Goal: Navigation & Orientation: Find specific page/section

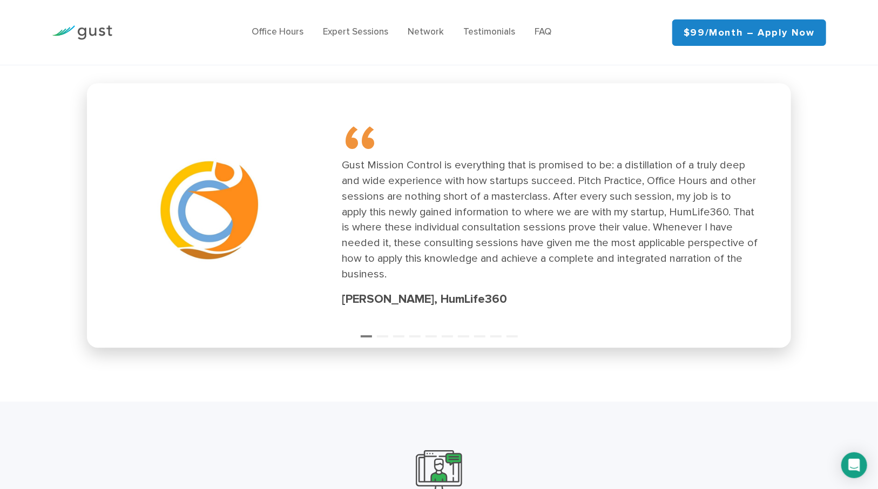
scroll to position [1507, 0]
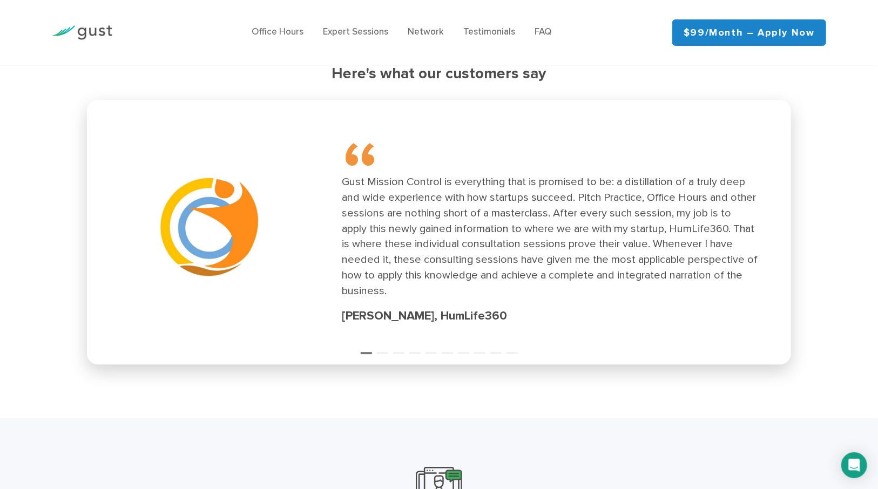
click at [637, 253] on div "Gust Mission Control is everything that is promised to be: a distillation of a …" at bounding box center [550, 236] width 416 height 124
click at [380, 343] on button "2" at bounding box center [382, 348] width 11 height 11
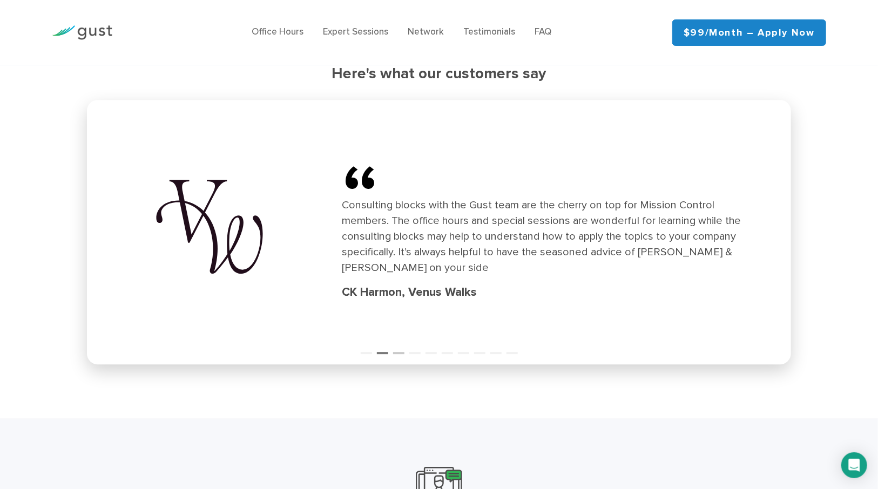
click at [401, 343] on button "3" at bounding box center [398, 348] width 11 height 11
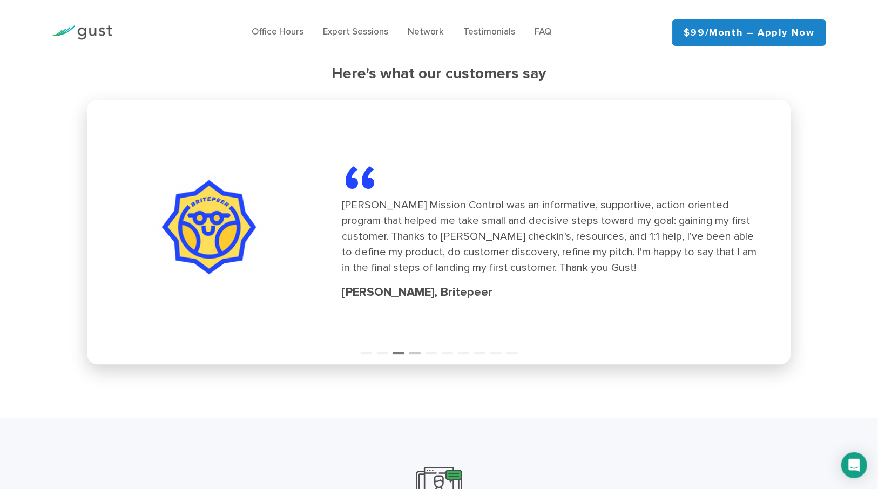
click at [412, 343] on button "4" at bounding box center [414, 348] width 11 height 11
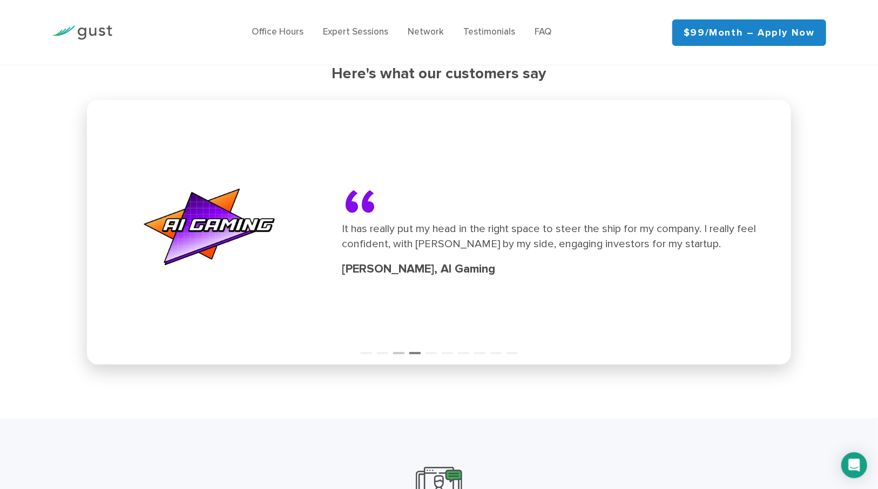
click at [396, 343] on button "3" at bounding box center [398, 348] width 11 height 11
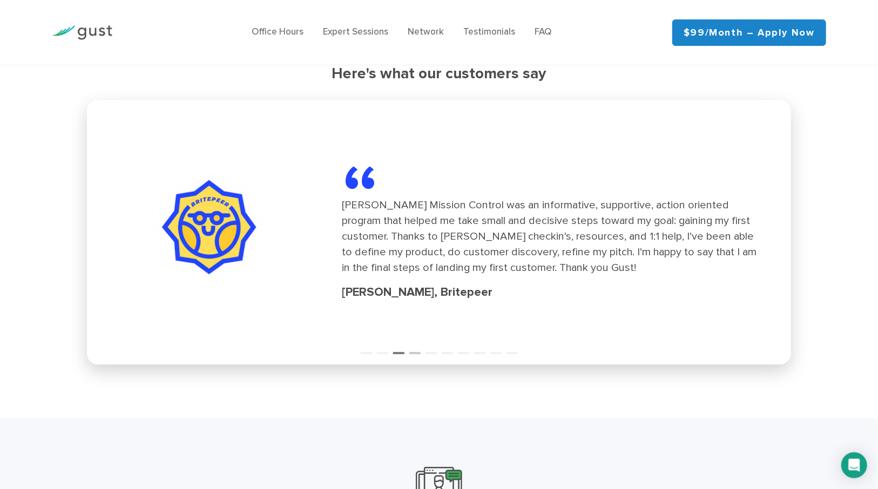
click at [415, 343] on button "4" at bounding box center [414, 348] width 11 height 11
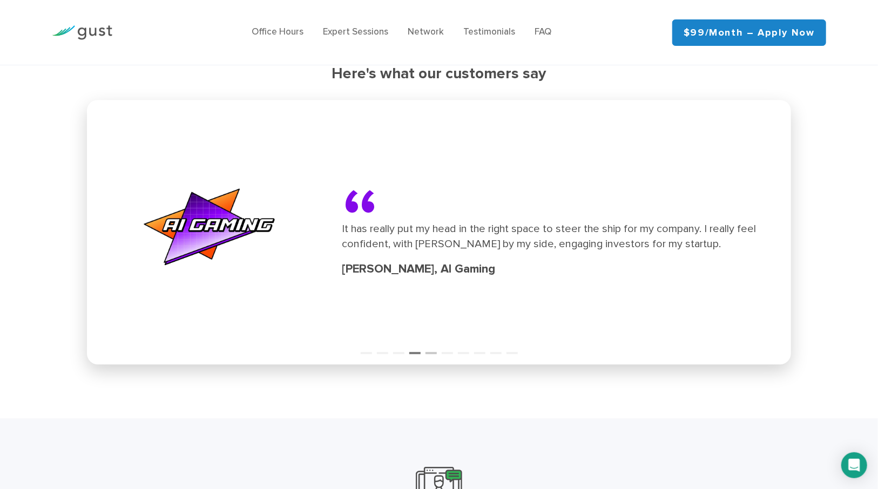
click at [431, 343] on button "5" at bounding box center [430, 348] width 11 height 11
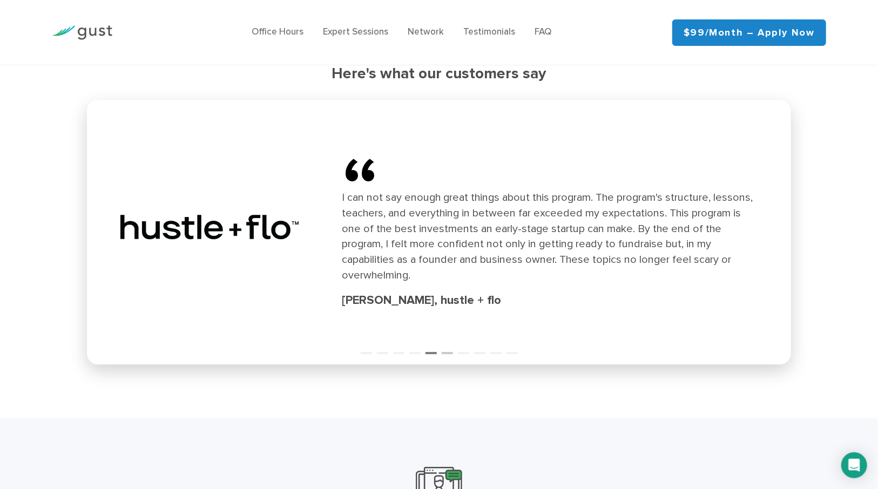
click at [447, 343] on button "6" at bounding box center [447, 348] width 11 height 11
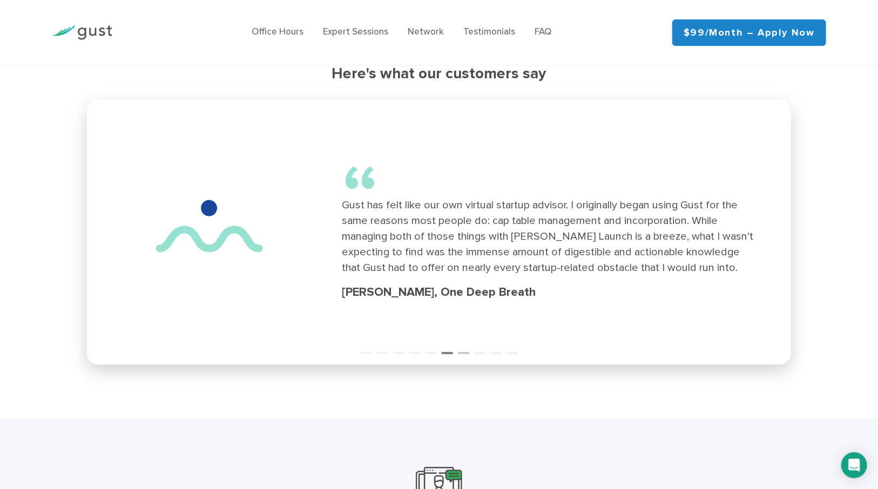
click at [460, 343] on button "7" at bounding box center [463, 348] width 11 height 11
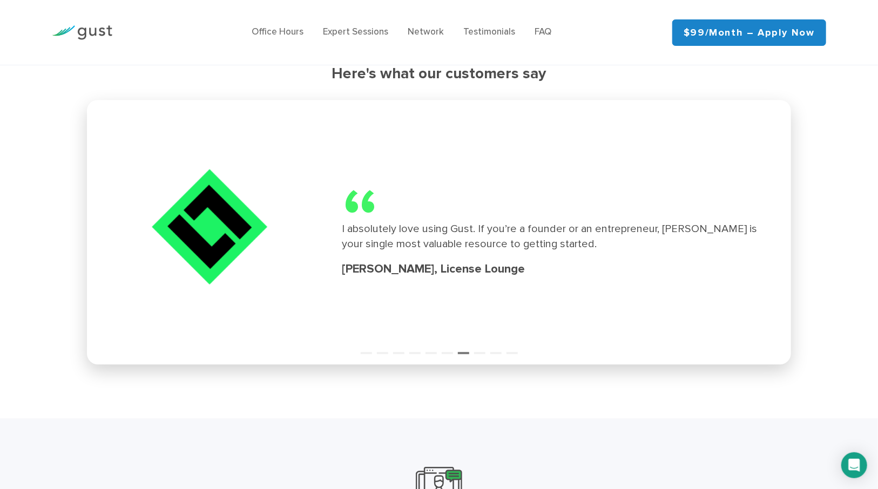
click at [444, 341] on div "“ I absolutely love using Gust. If you’re a founder or an entrepreneur, [PERSON…" at bounding box center [438, 232] width 691 height 252
click at [445, 343] on button "6" at bounding box center [447, 348] width 11 height 11
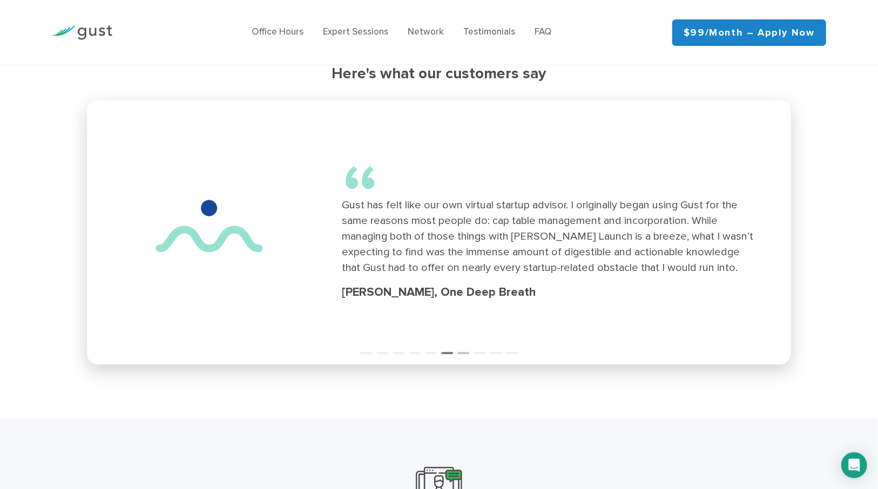
click at [464, 343] on button "7" at bounding box center [463, 348] width 11 height 11
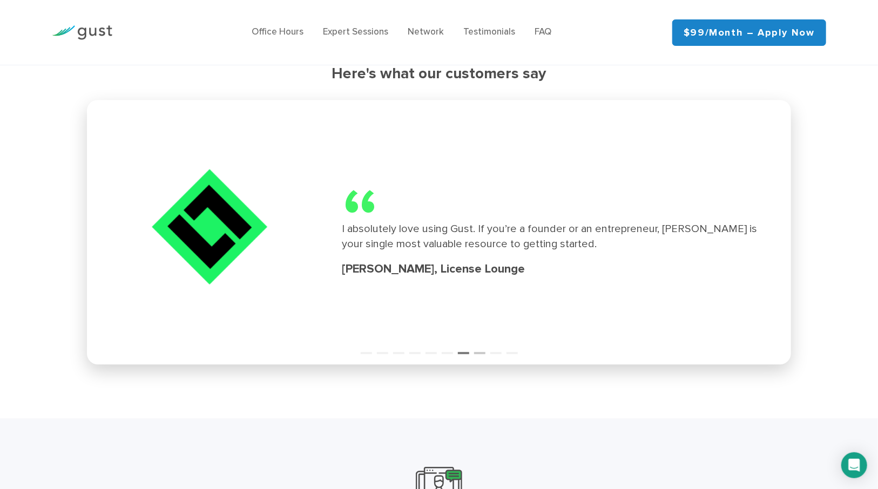
click at [477, 343] on button "8" at bounding box center [479, 348] width 11 height 11
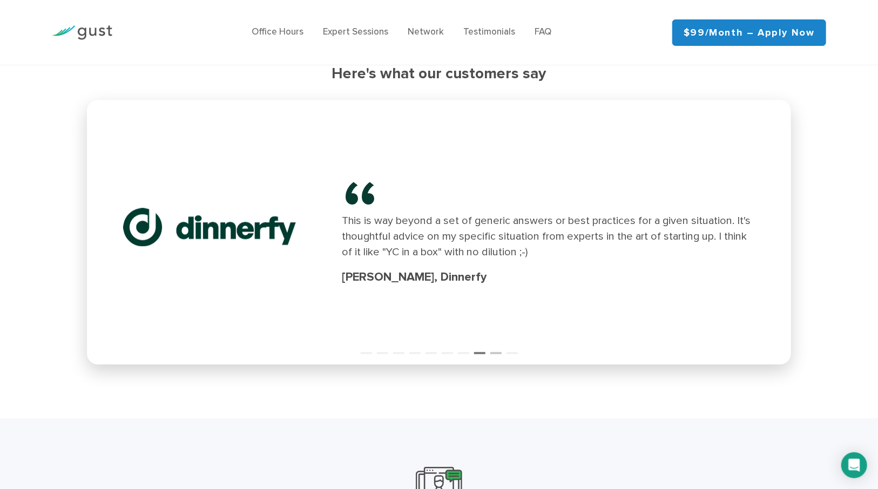
click at [494, 343] on button "9" at bounding box center [495, 348] width 11 height 11
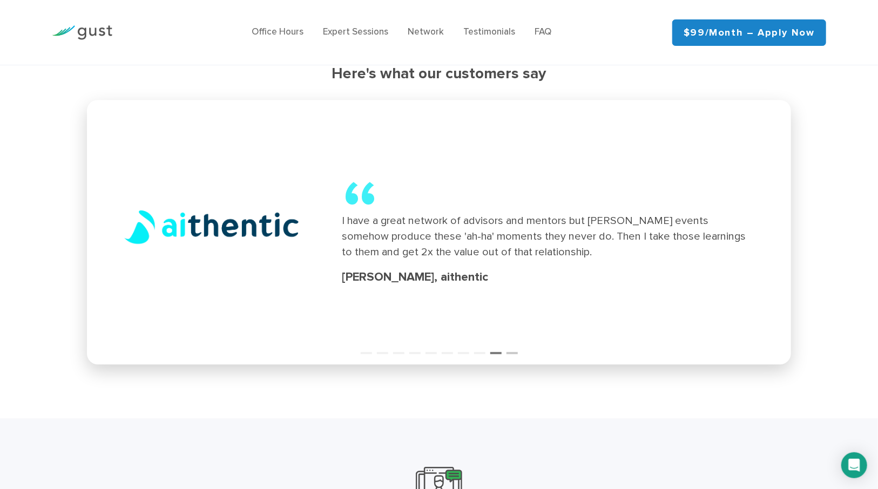
click at [515, 343] on button "10" at bounding box center [511, 348] width 11 height 11
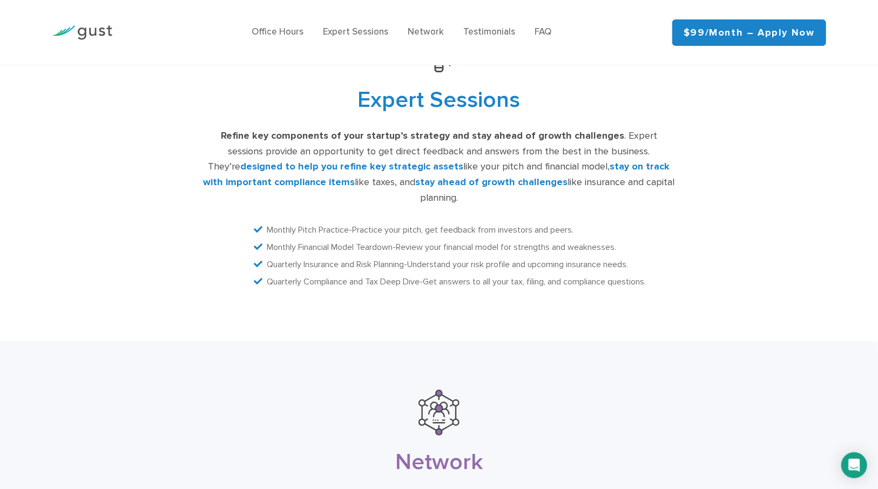
scroll to position [2425, 0]
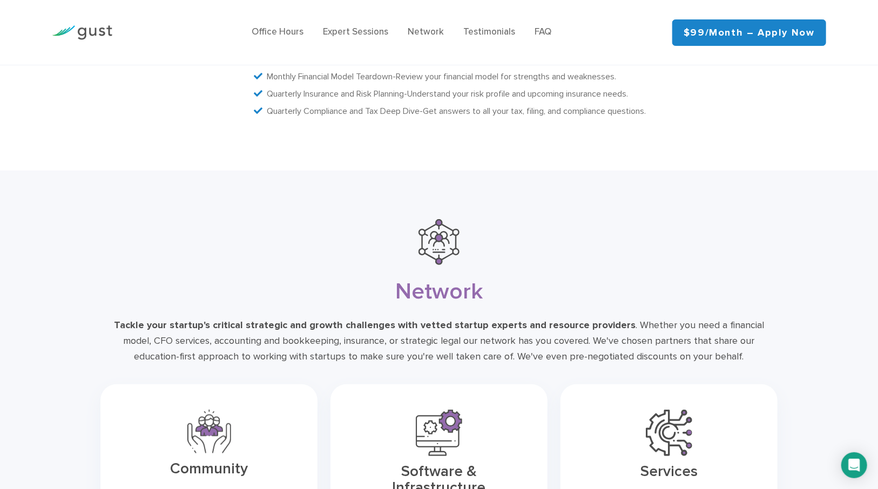
click at [87, 303] on div "Network Tackle your startup's critical strategic and growth challenges with vet…" at bounding box center [439, 453] width 878 height 565
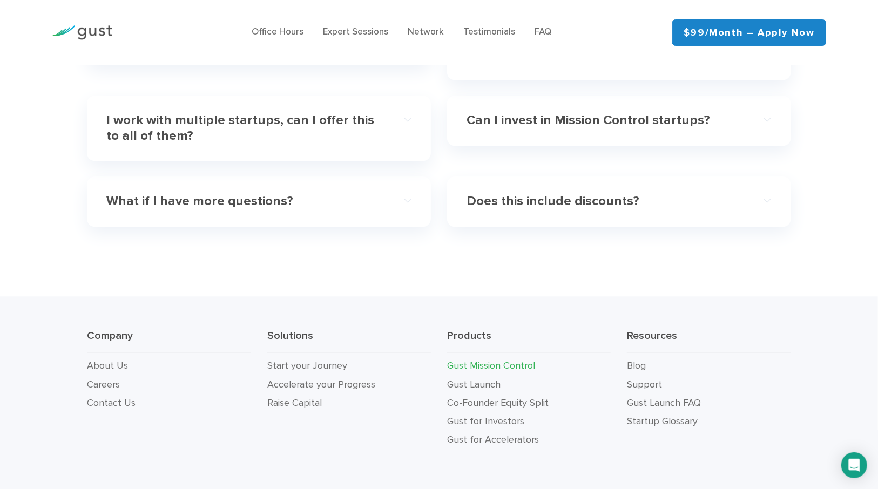
scroll to position [3437, 0]
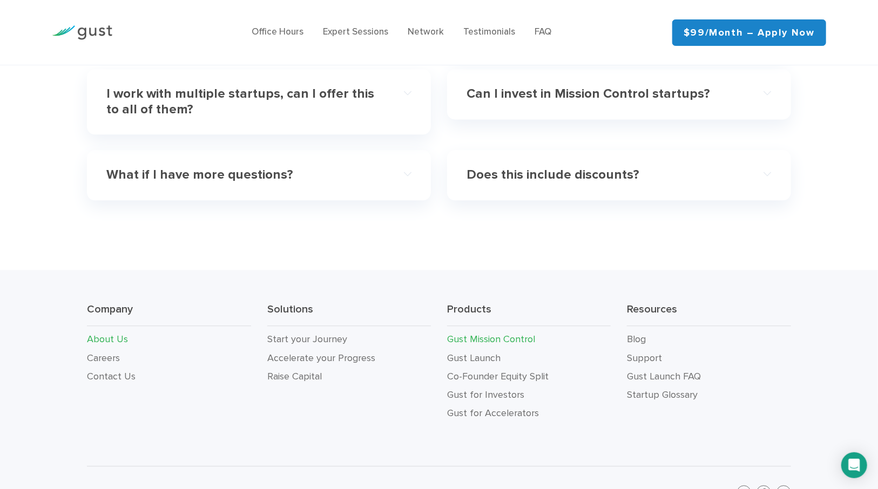
click at [101, 334] on link "About Us" at bounding box center [107, 339] width 41 height 11
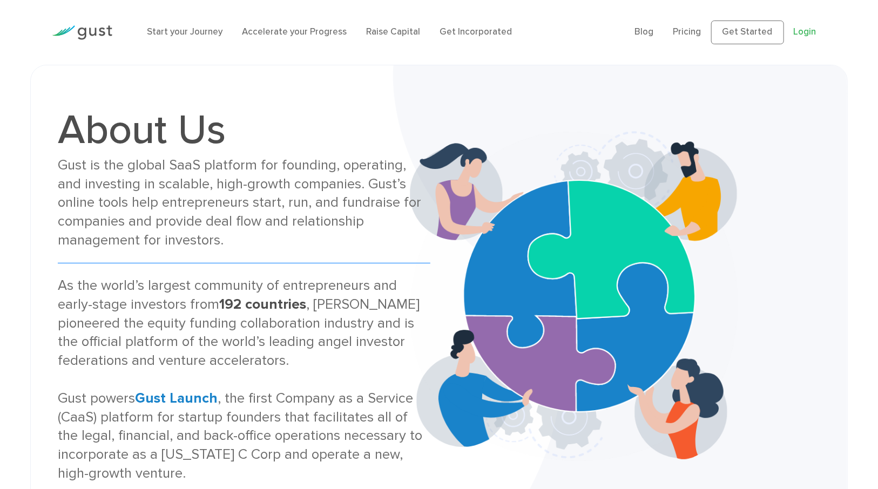
click at [807, 30] on link "Login" at bounding box center [805, 31] width 23 height 11
